Goal: Task Accomplishment & Management: Complete application form

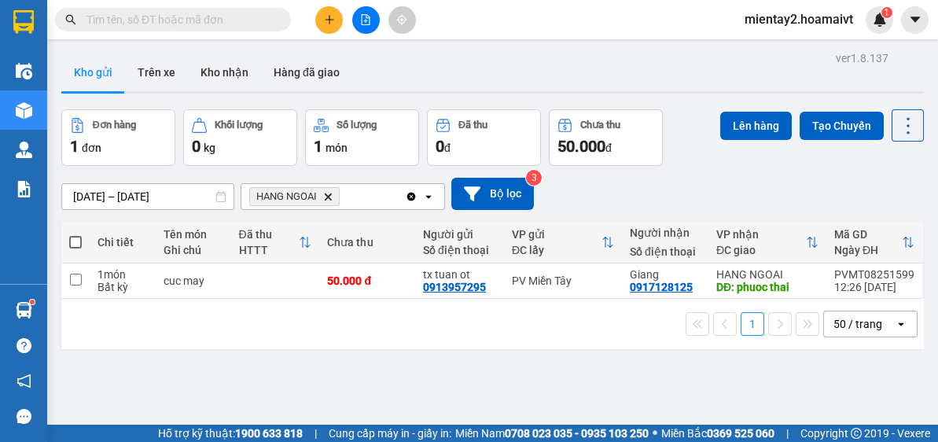
click at [326, 16] on icon "plus" at bounding box center [329, 19] width 11 height 11
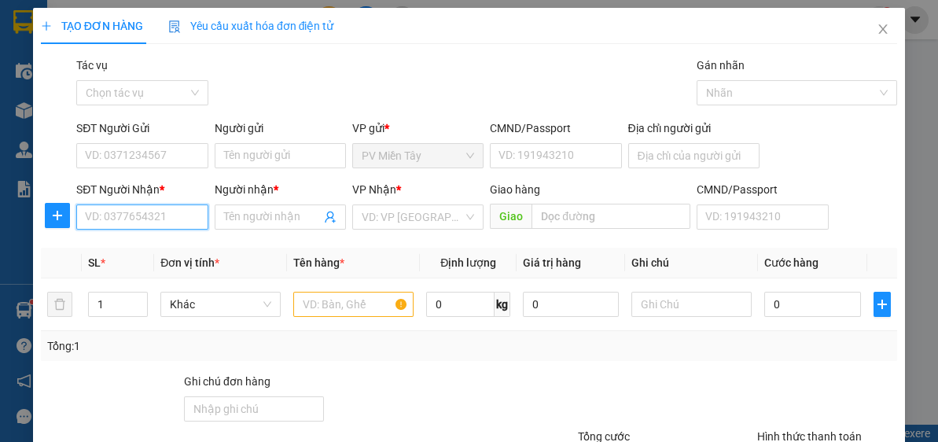
click at [149, 223] on input "SĐT Người Nhận *" at bounding box center [141, 216] width 131 height 25
type input "0967006788"
click at [133, 243] on div "0967006788 - CHI" at bounding box center [140, 247] width 111 height 17
type input "CHI"
type input "HOI BAI"
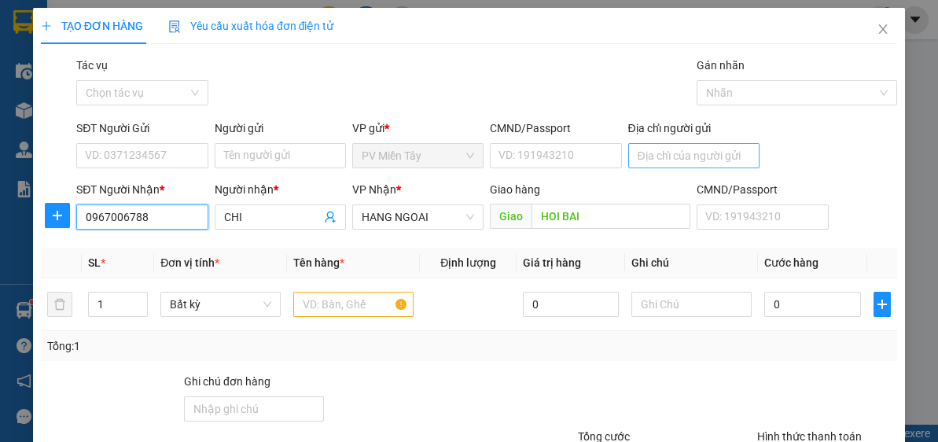
type input "0967006788"
click at [679, 156] on input "Địa chỉ người gửi" at bounding box center [693, 155] width 131 height 25
type input "0908121127"
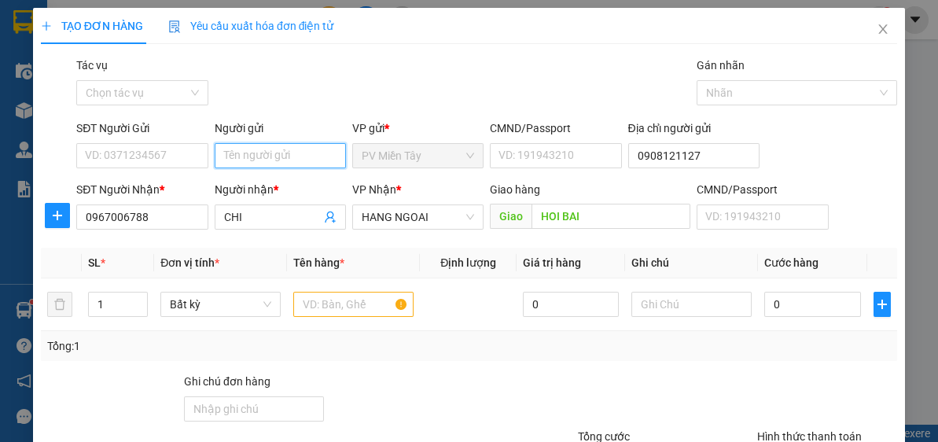
click at [254, 145] on input "Người gửi" at bounding box center [280, 155] width 131 height 25
type input "tx duy"
click at [271, 186] on div "tx duy - 0907474768" at bounding box center [277, 186] width 111 height 17
type input "0907474768"
type input "tx duy"
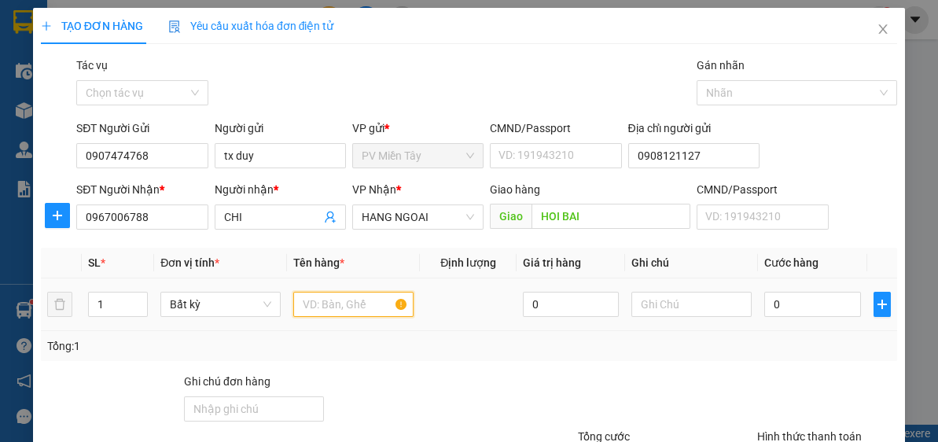
click at [348, 305] on input "text" at bounding box center [353, 304] width 120 height 25
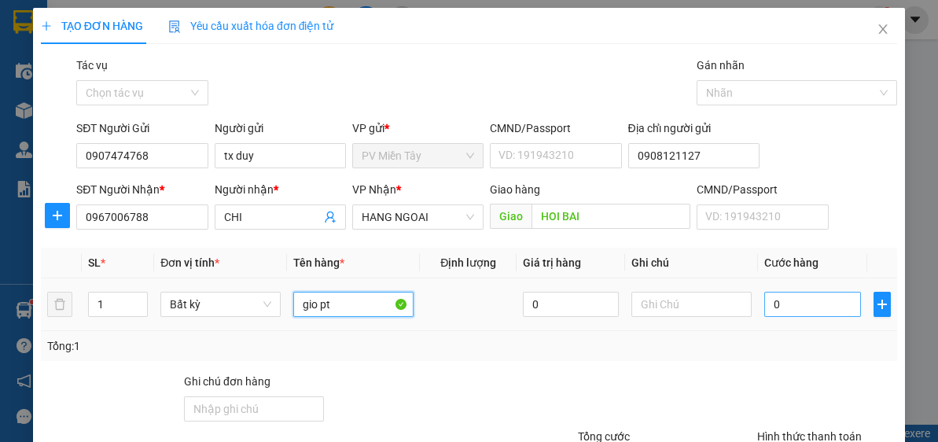
type input "gio pt"
click at [815, 308] on input "0" at bounding box center [812, 304] width 96 height 25
type input "4"
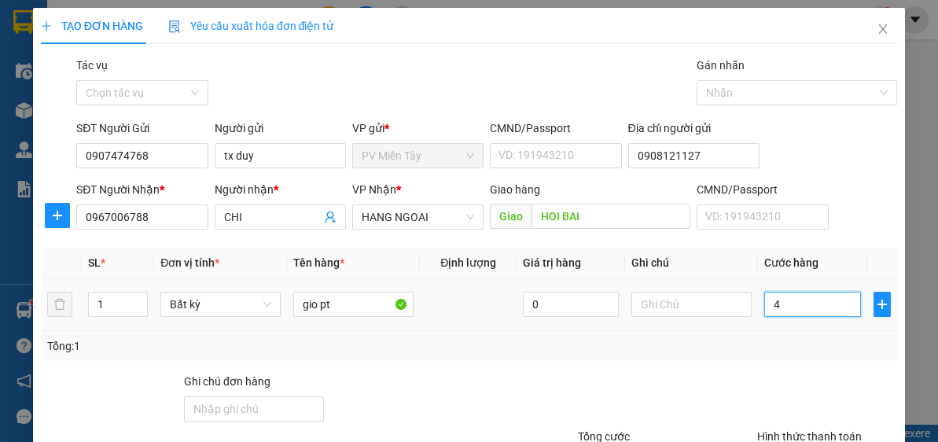
type input "40"
type input "40.000"
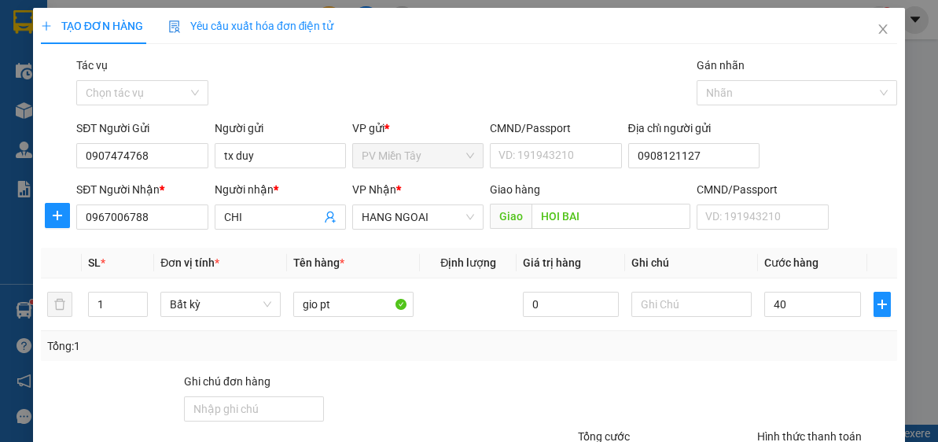
type input "40.000"
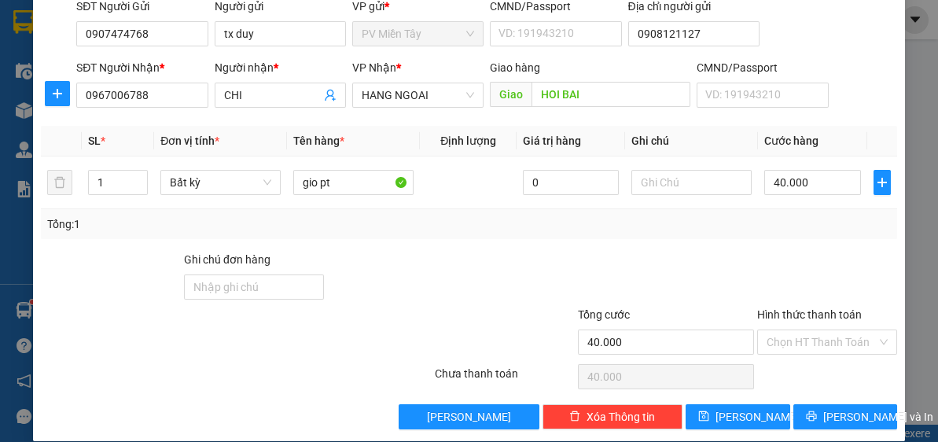
scroll to position [138, 0]
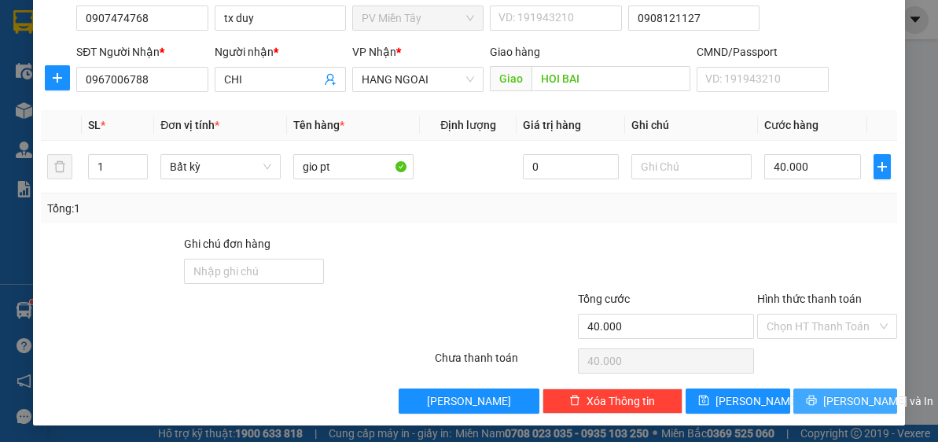
click at [867, 393] on button "[PERSON_NAME] và In" at bounding box center [846, 401] width 105 height 25
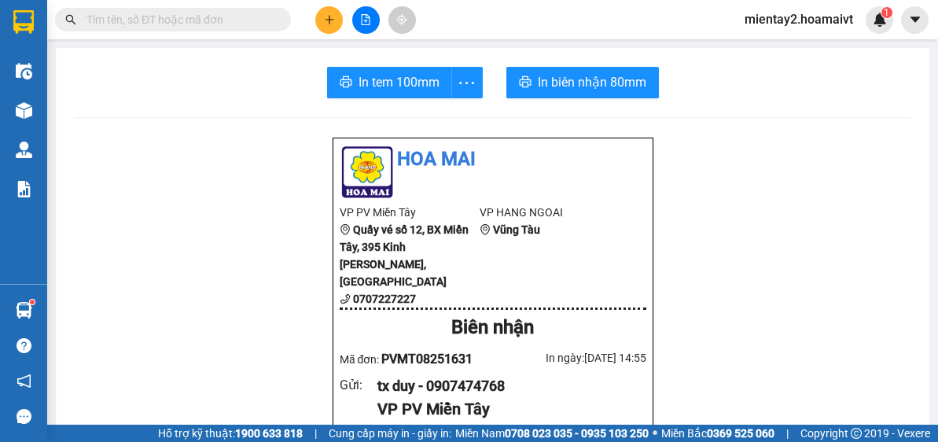
drag, startPoint x: 869, startPoint y: 389, endPoint x: 171, endPoint y: 138, distance: 741.6
